Goal: Information Seeking & Learning: Learn about a topic

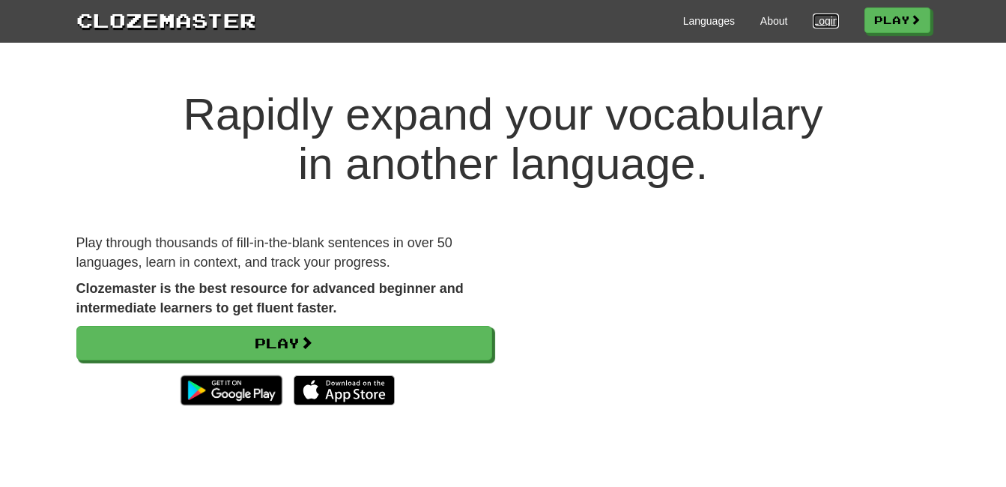
click at [815, 16] on link "Login" at bounding box center [825, 20] width 25 height 15
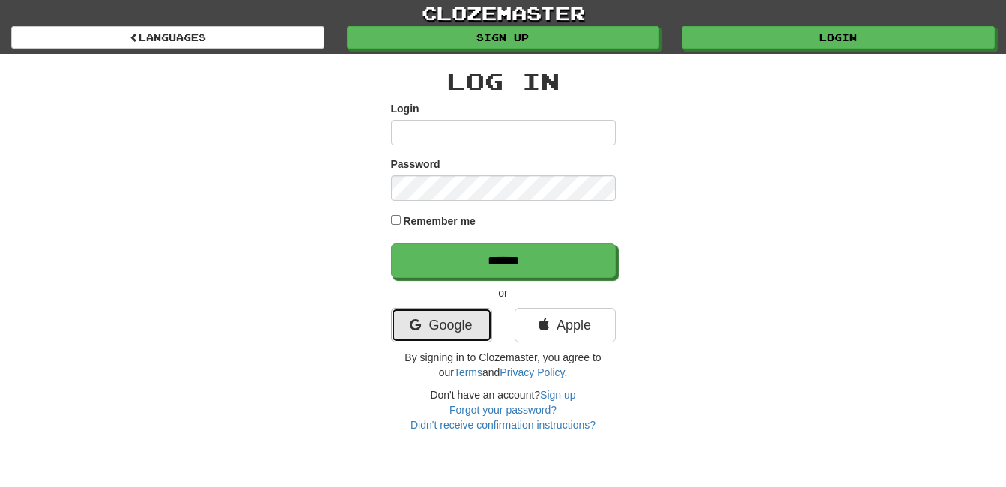
click at [441, 313] on link "Google" at bounding box center [441, 325] width 101 height 34
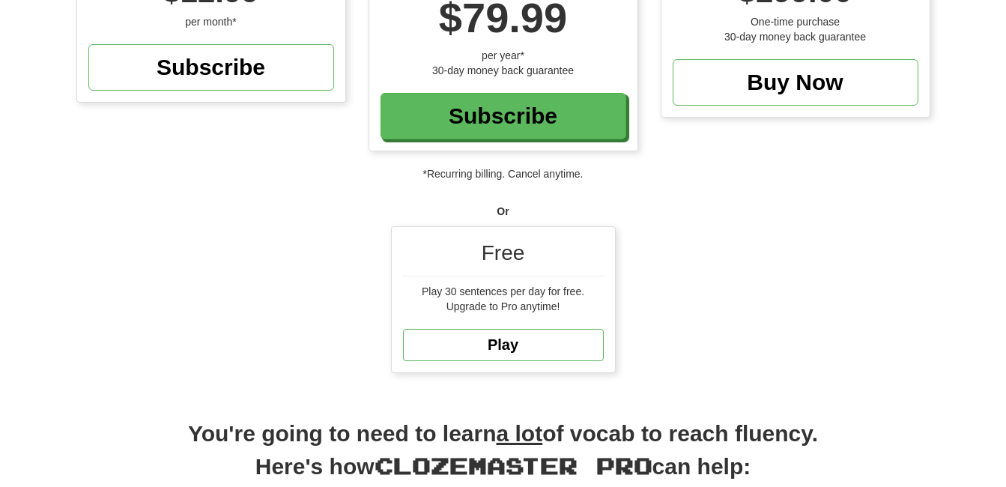
scroll to position [209, 0]
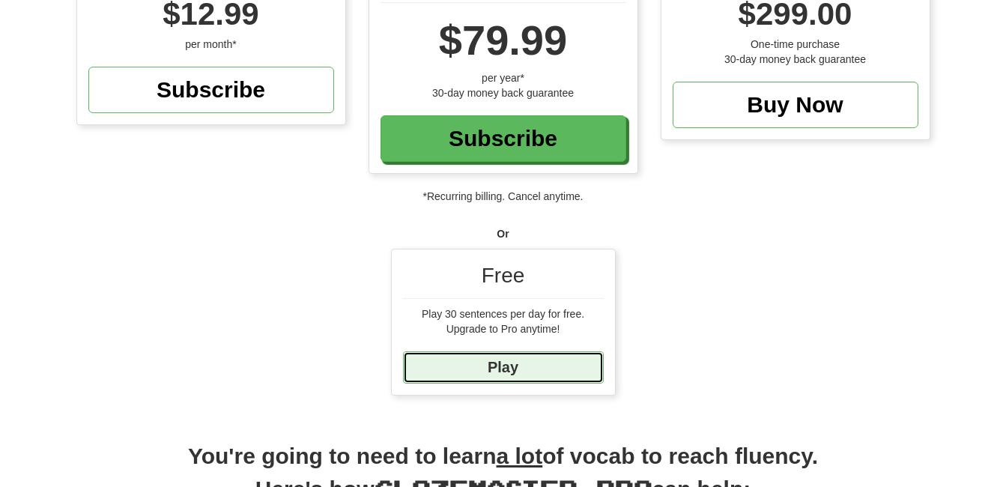
click at [495, 372] on link "Play" at bounding box center [503, 367] width 201 height 32
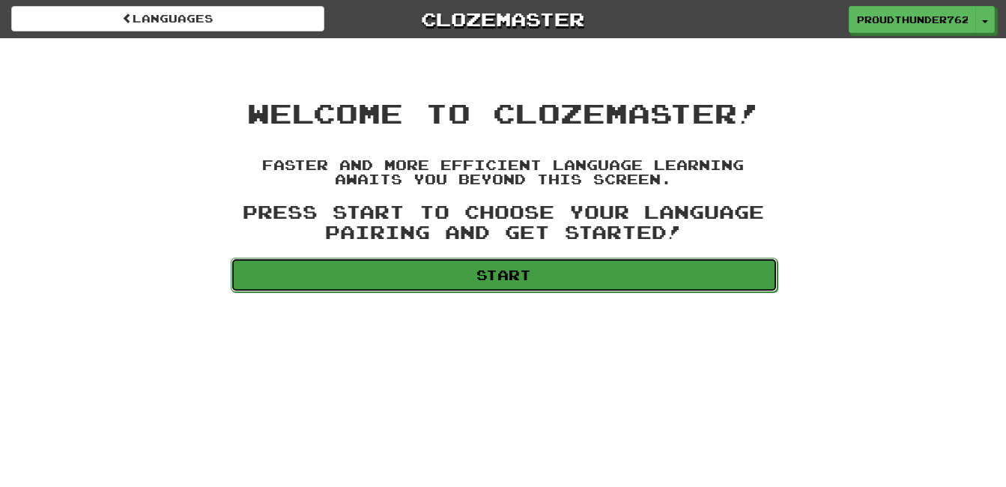
click at [602, 272] on link "Start" at bounding box center [504, 275] width 547 height 34
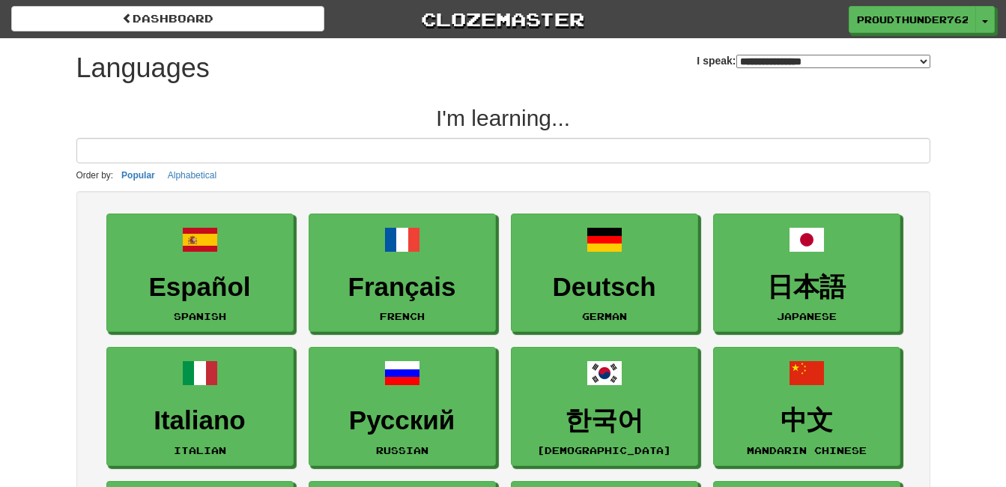
select select "*******"
